Goal: Ask a question

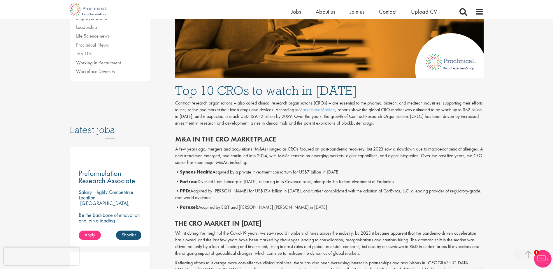
scroll to position [175, 0]
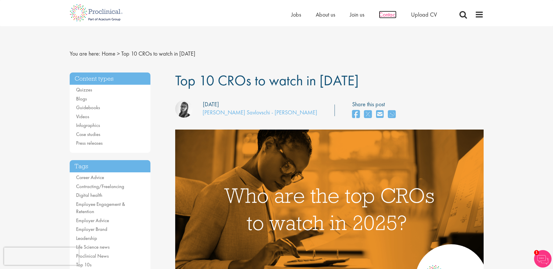
click at [396, 15] on span "Contact" at bounding box center [387, 15] width 17 height 8
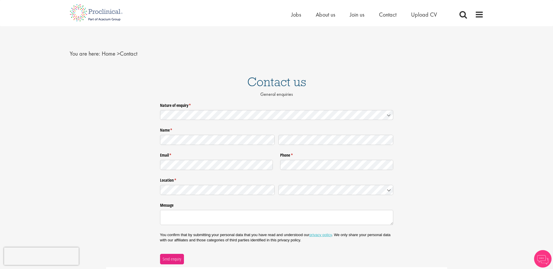
click at [388, 113] on icon at bounding box center [388, 115] width 5 height 5
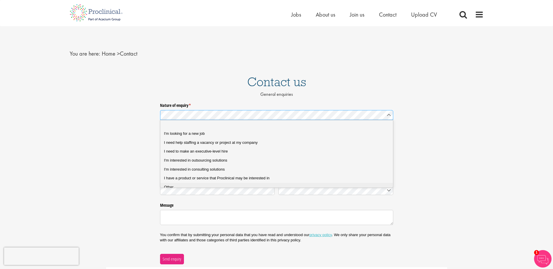
click at [208, 184] on li "Other" at bounding box center [278, 187] width 237 height 9
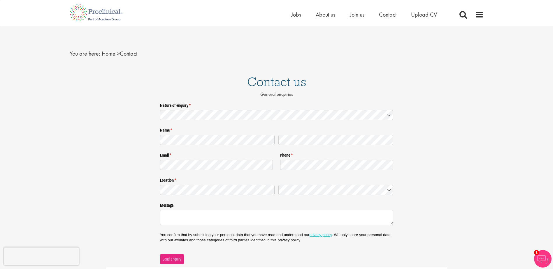
click at [279, 210] on div at bounding box center [276, 216] width 233 height 17
click at [262, 217] on textarea "Message" at bounding box center [276, 217] width 233 height 15
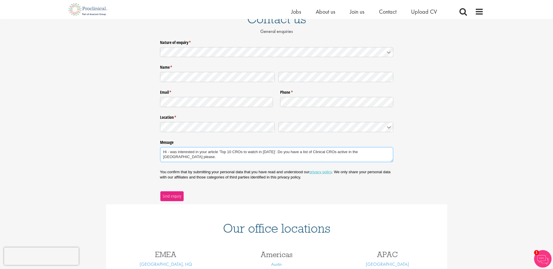
scroll to position [58, 0]
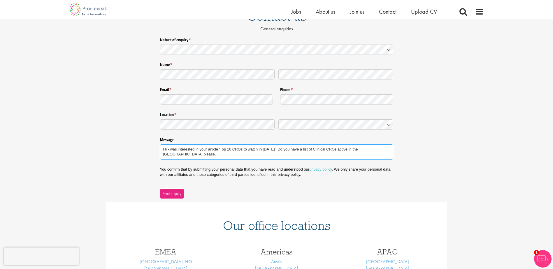
type textarea "Hi - was interested in your article 'Top 10 CROs to watch in 2025'. Do you have…"
click at [163, 192] on span "Send enquiry" at bounding box center [171, 194] width 19 height 6
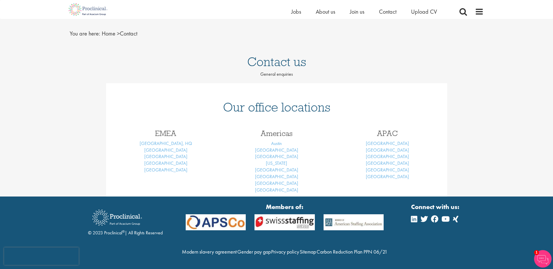
scroll to position [31, 0]
